Goal: Information Seeking & Learning: Understand process/instructions

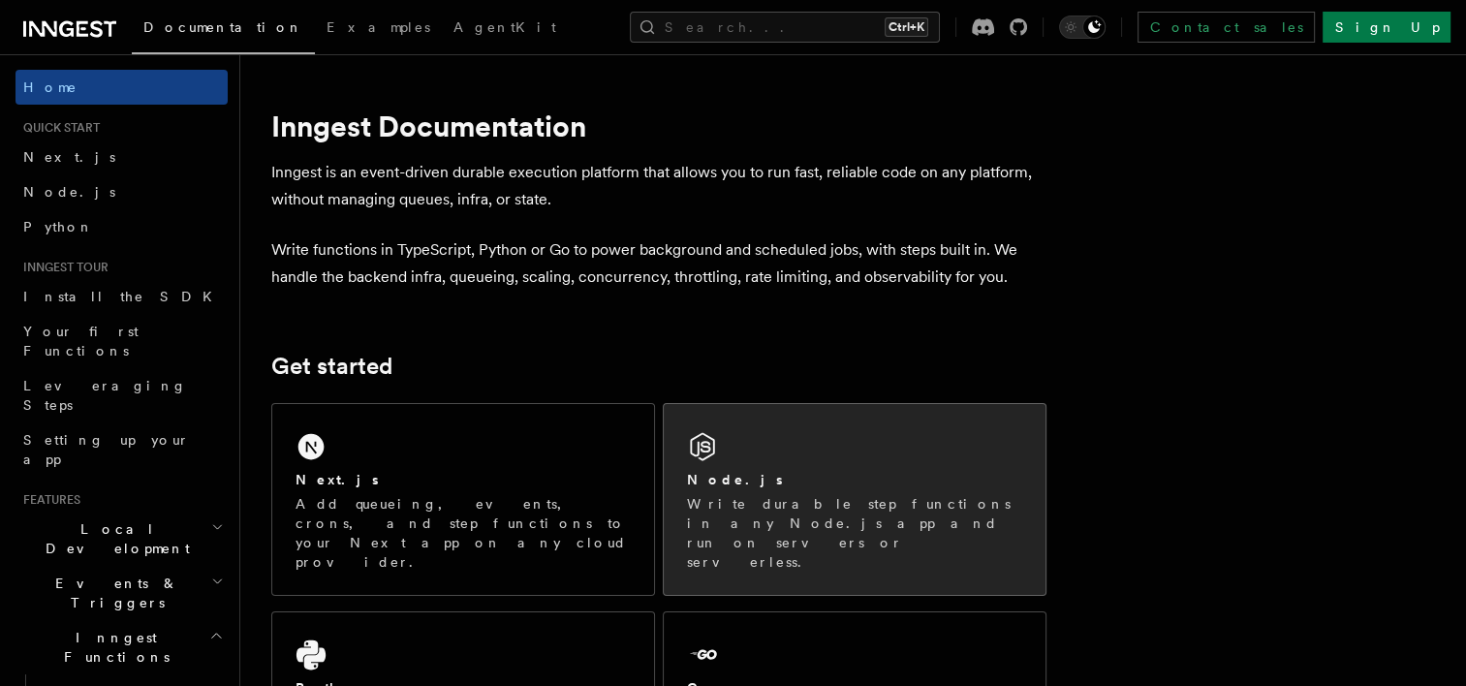
click at [737, 467] on div "Node.js Write durable step functions in any Node.js app and run on servers or s…" at bounding box center [855, 499] width 382 height 191
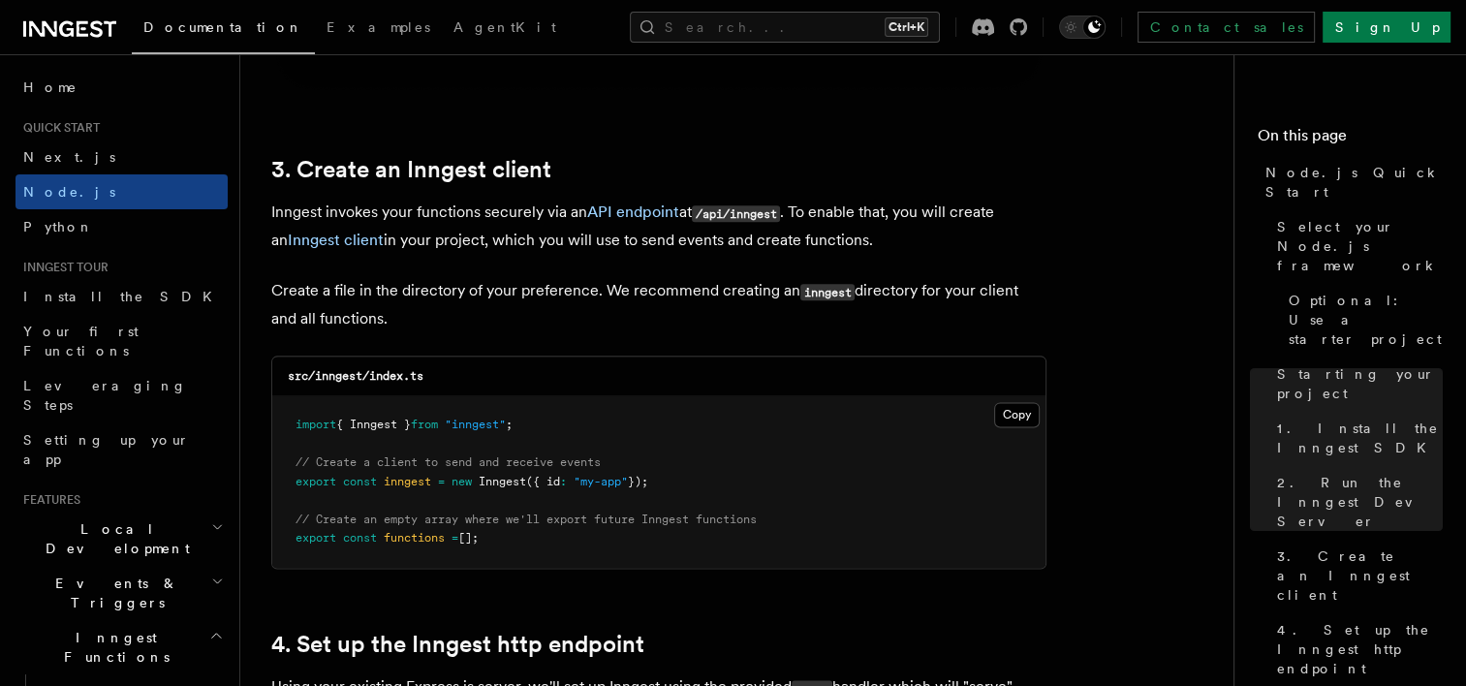
scroll to position [2427, 0]
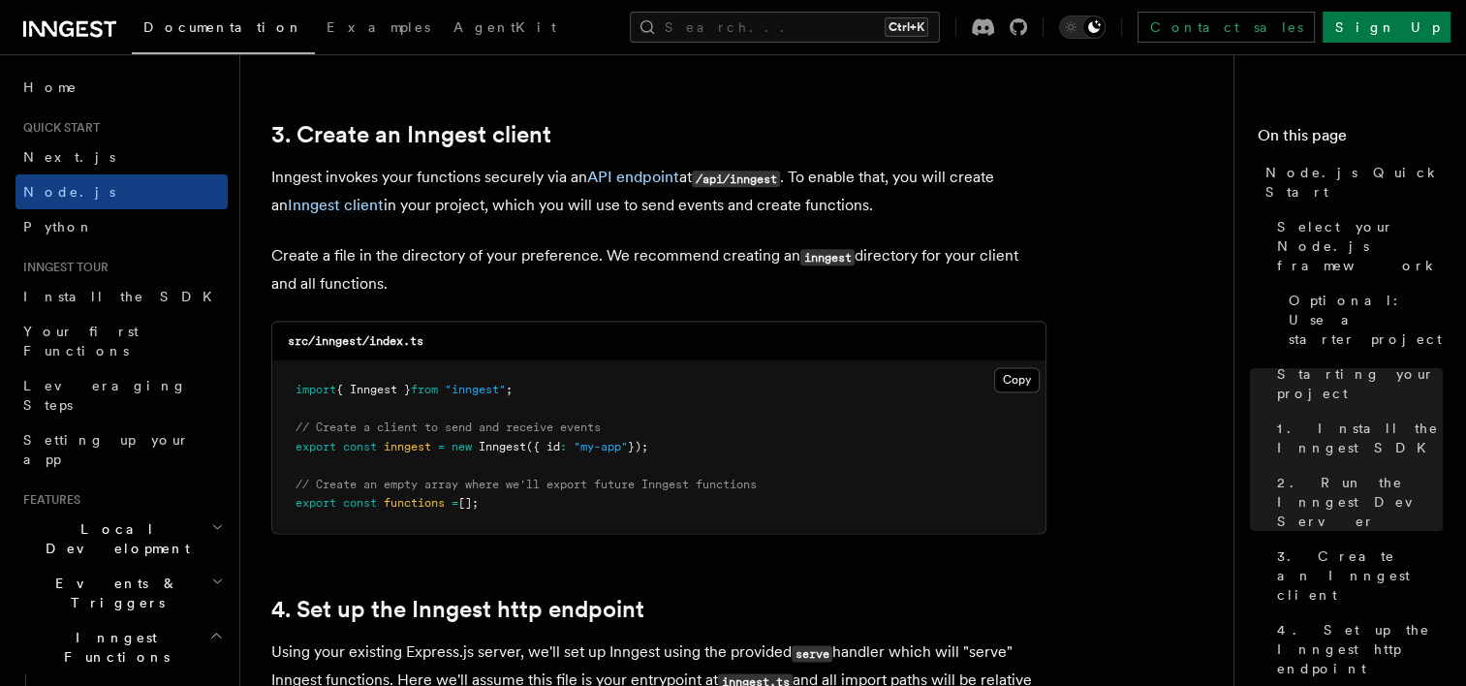
click at [1012, 385] on pre "import { Inngest } from "inngest" ; // Create a client to send and receive even…" at bounding box center [658, 448] width 773 height 172
click at [1004, 379] on pre "import { Inngest } from "inngest" ; // Create a client to send and receive even…" at bounding box center [658, 448] width 773 height 172
click at [1023, 514] on div at bounding box center [659, 514] width 727 height 0
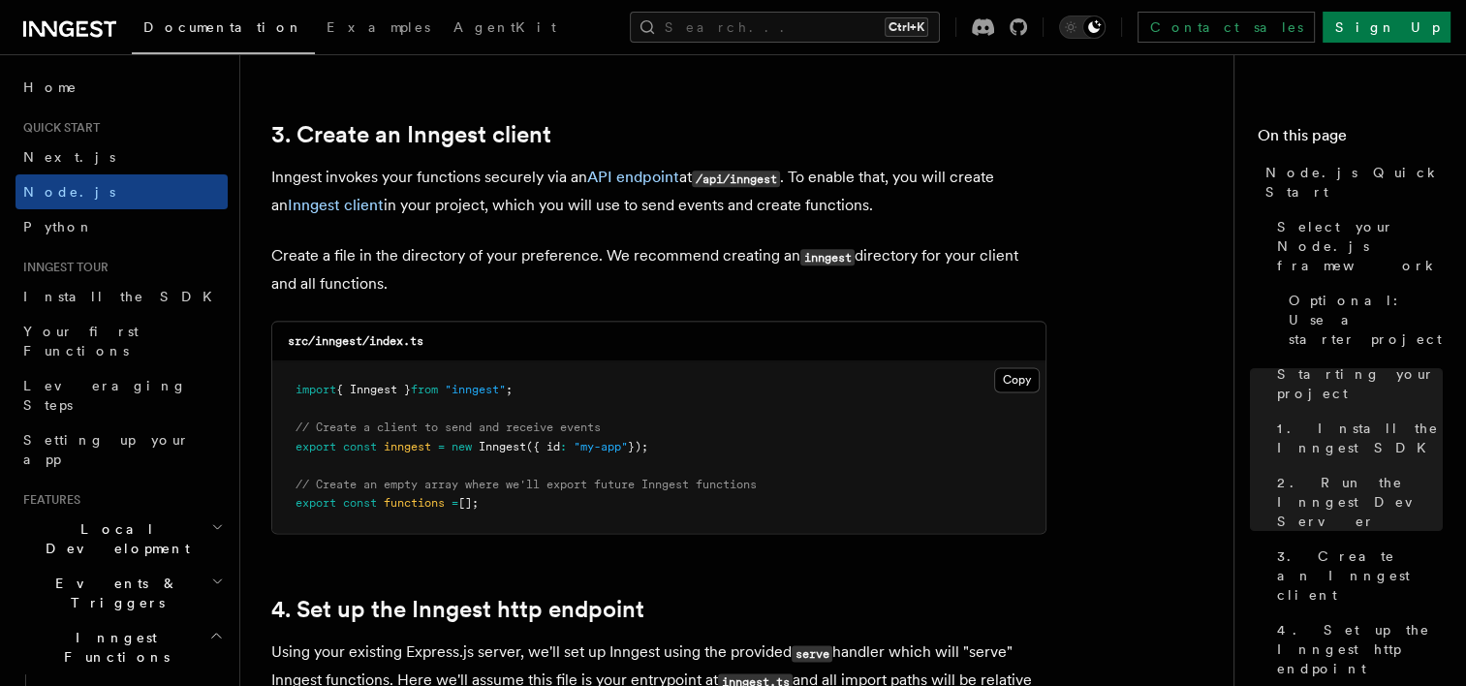
type textarea "**********"
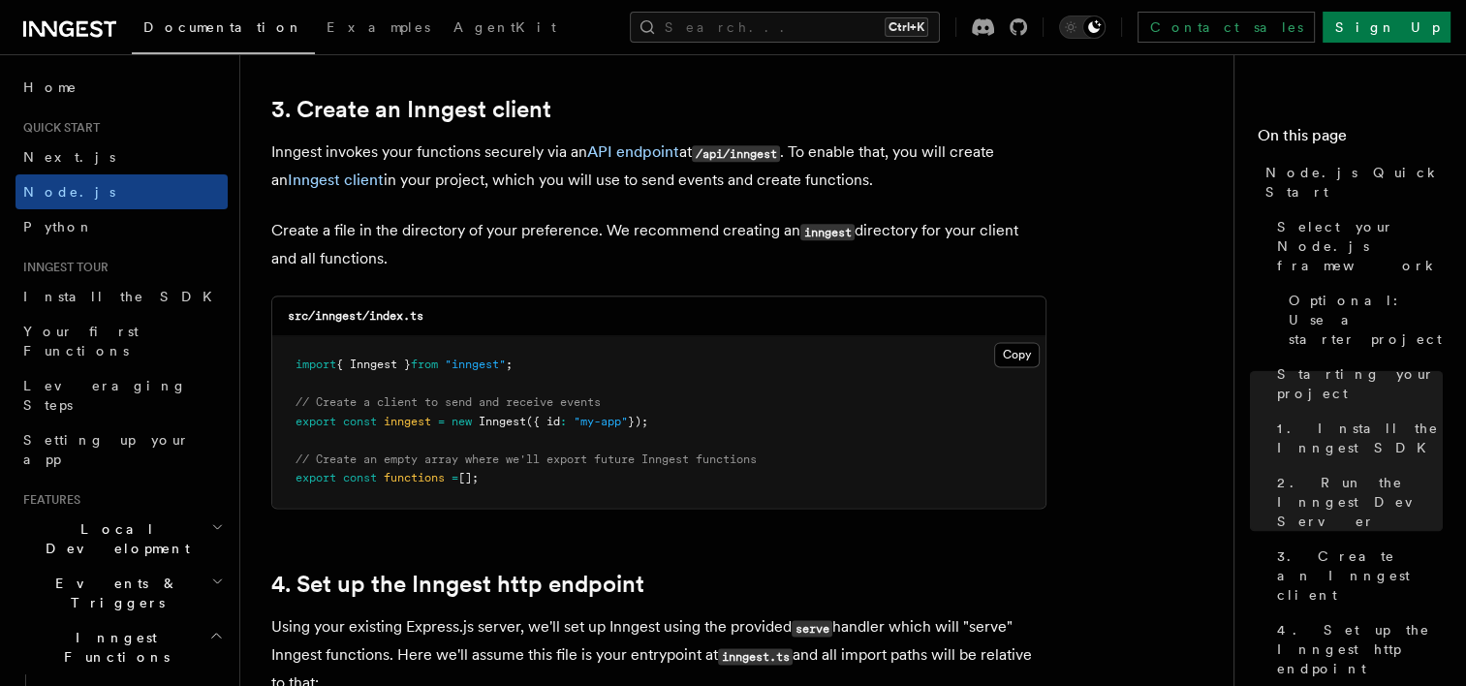
scroll to position [2450, 0]
click at [1002, 361] on pre "import { Inngest } from "inngest" ; // Create a client to send and receive even…" at bounding box center [658, 424] width 773 height 172
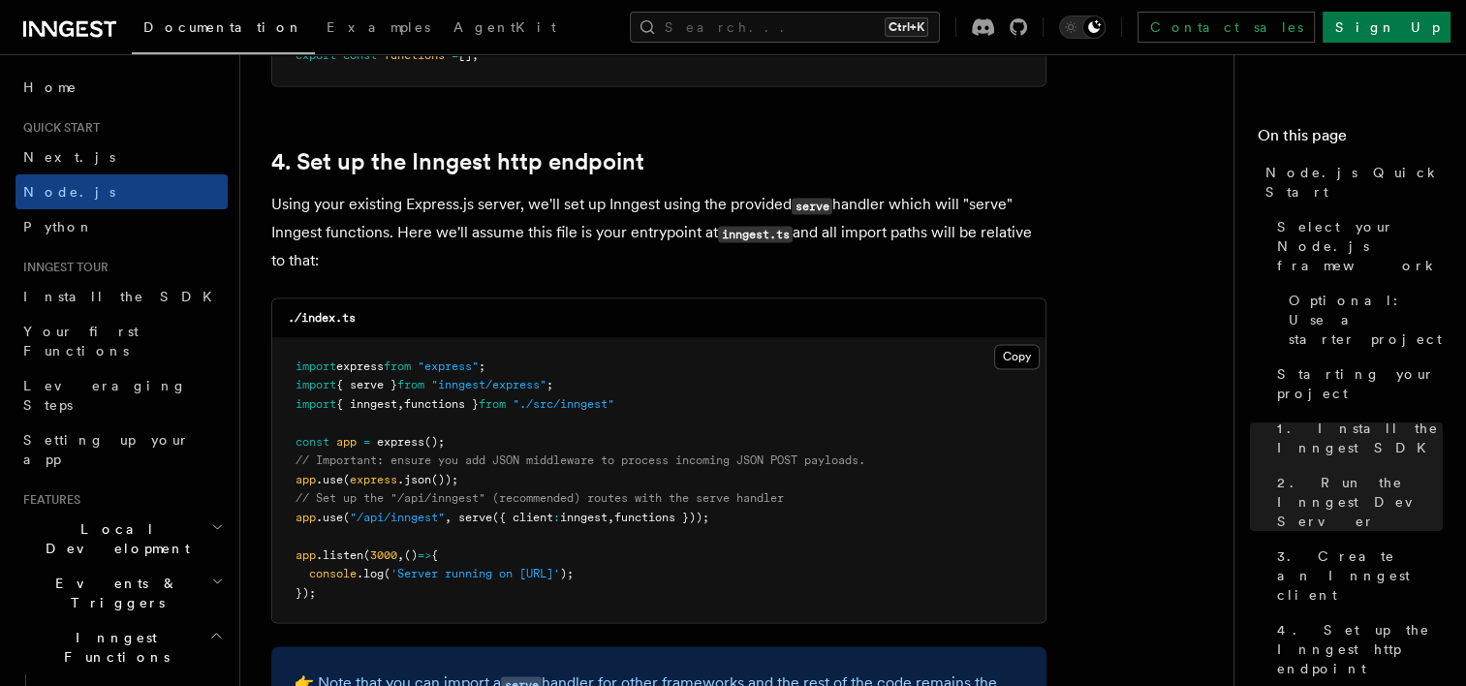
scroll to position [2876, 0]
drag, startPoint x: 769, startPoint y: 520, endPoint x: 293, endPoint y: 519, distance: 475.9
click at [293, 519] on pre "import express from "express" ; import { serve } from "inngest/express" ; impor…" at bounding box center [658, 479] width 773 height 285
copy span "app .use ( "/api/inngest" , serve ({ client : inngest , functions }));"
drag, startPoint x: 293, startPoint y: 519, endPoint x: 581, endPoint y: 550, distance: 289.5
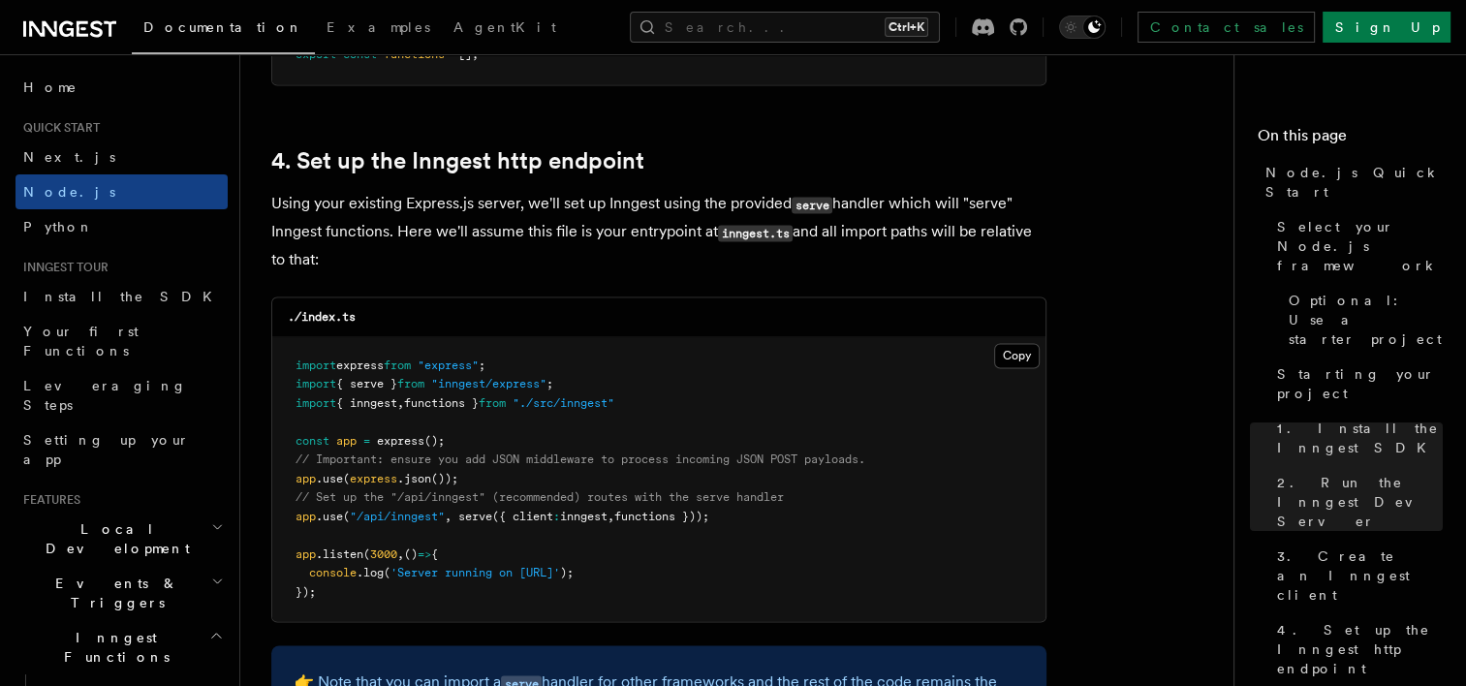
click at [581, 550] on pre "import express from "express" ; import { serve } from "inngest/express" ; impor…" at bounding box center [658, 479] width 773 height 285
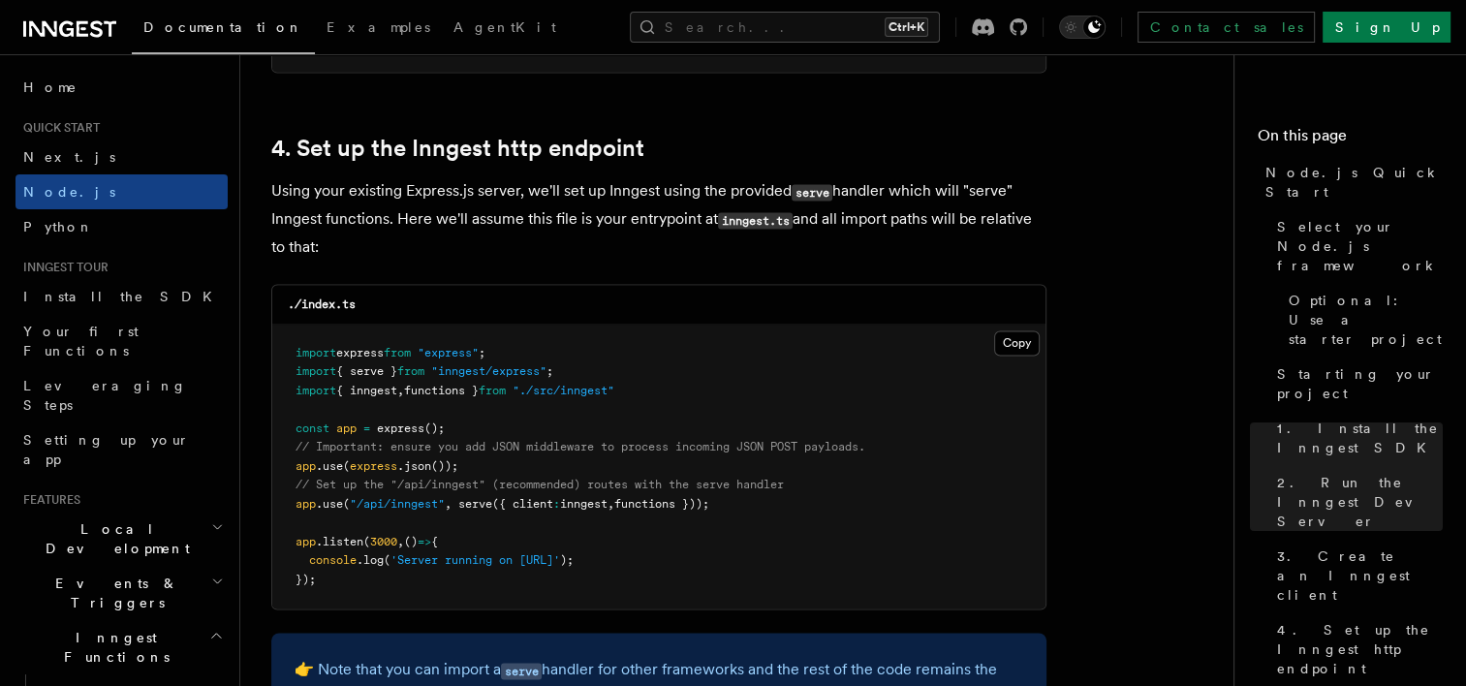
scroll to position [2888, 0]
drag, startPoint x: 607, startPoint y: 374, endPoint x: 294, endPoint y: 380, distance: 313.1
click at [294, 380] on pre "import express from "express" ; import { serve } from "inngest/express" ; impor…" at bounding box center [658, 467] width 773 height 285
copy span "import { serve } from "inngest/express" ;"
